Goal: Task Accomplishment & Management: Complete application form

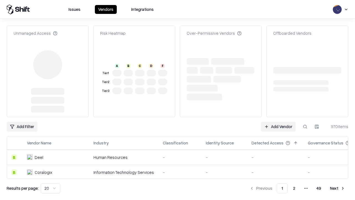
click at [279, 122] on link "Add Vendor" at bounding box center [278, 127] width 35 height 10
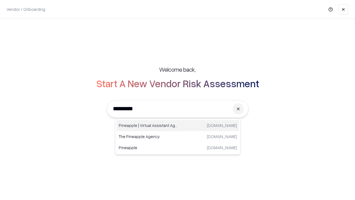
click at [178, 126] on div "Pineapple | Virtual Assistant Agency [DOMAIN_NAME]" at bounding box center [178, 125] width 123 height 11
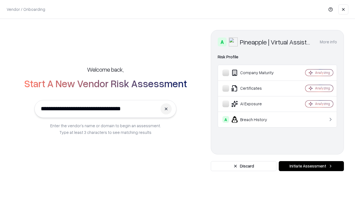
type input "**********"
click at [312, 166] on button "Initiate Assessment" at bounding box center [311, 166] width 65 height 10
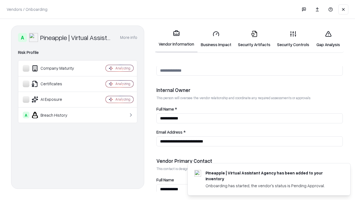
scroll to position [288, 0]
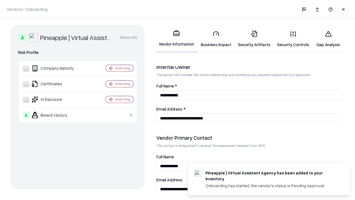
click at [216, 39] on link "Business Impact" at bounding box center [216, 39] width 37 height 26
click at [328, 39] on link "Gap Analysis" at bounding box center [328, 39] width 31 height 26
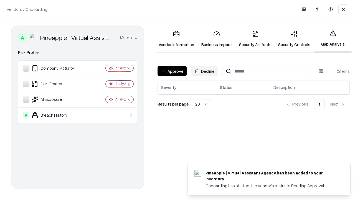
click at [172, 71] on button "Approve" at bounding box center [172, 71] width 29 height 10
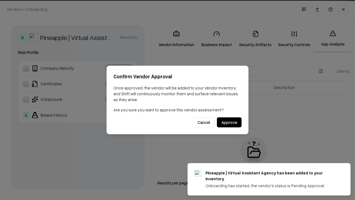
click at [229, 122] on button "Approve" at bounding box center [229, 122] width 25 height 10
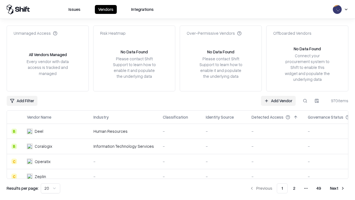
type input "**********"
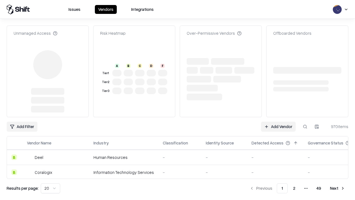
click at [279, 122] on link "Add Vendor" at bounding box center [278, 127] width 35 height 10
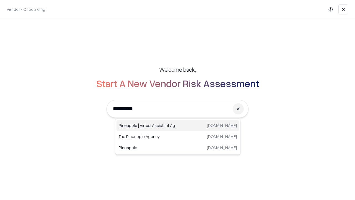
click at [178, 126] on div "Pineapple | Virtual Assistant Agency [DOMAIN_NAME]" at bounding box center [178, 125] width 123 height 11
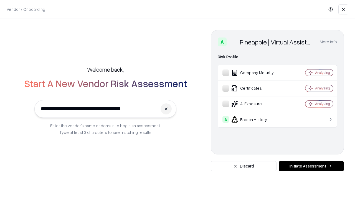
type input "**********"
click at [312, 166] on button "Initiate Assessment" at bounding box center [311, 166] width 65 height 10
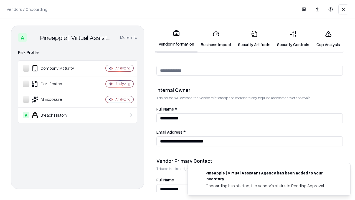
scroll to position [288, 0]
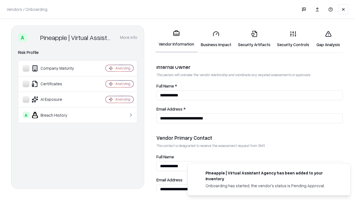
click at [328, 39] on link "Gap Analysis" at bounding box center [328, 39] width 31 height 26
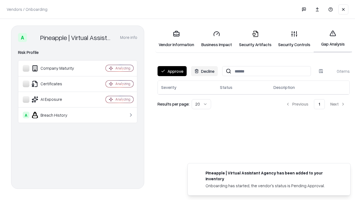
click at [172, 71] on button "Approve" at bounding box center [172, 71] width 29 height 10
